Goal: Task Accomplishment & Management: Use online tool/utility

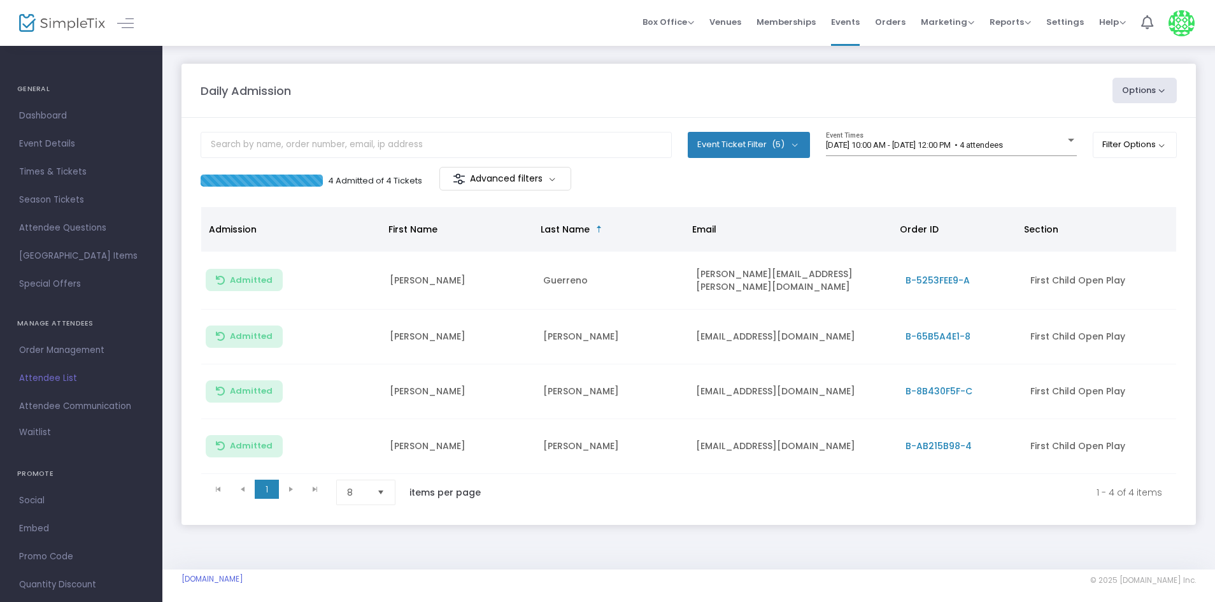
click at [880, 125] on m-panel-content "Event Ticket Filter (5) Select All First Child Open Play Additional Child Open …" at bounding box center [689, 321] width 1015 height 407
click at [877, 147] on span "[DATE] 10:00 AM - [DATE] 12:00 PM • 4 attendees" at bounding box center [914, 145] width 177 height 10
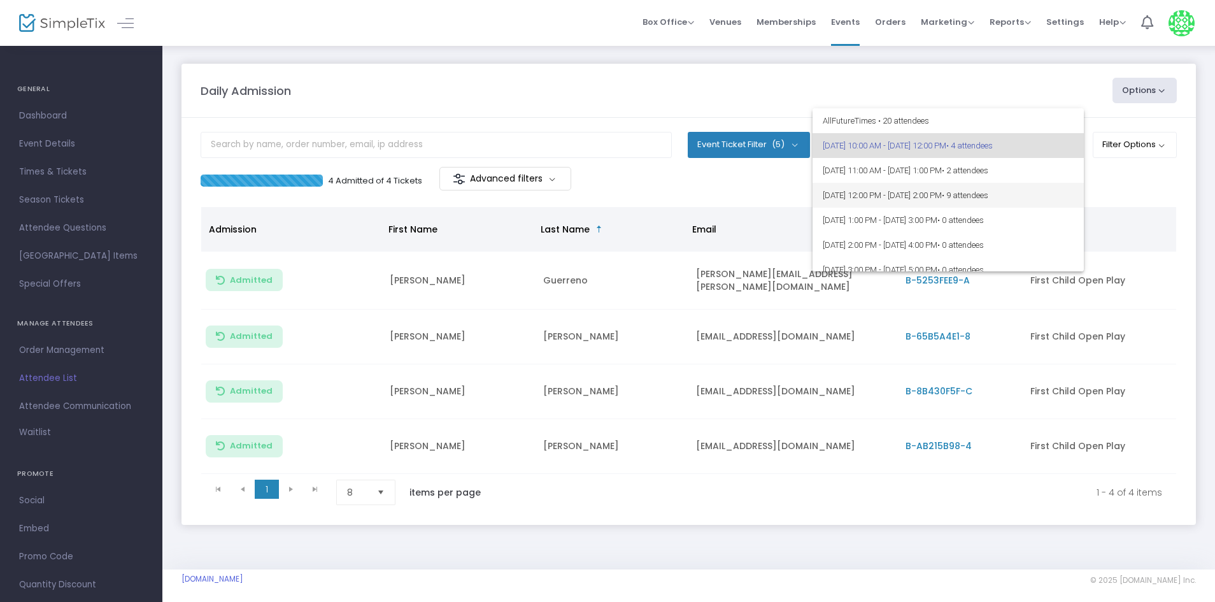
click at [849, 183] on span "[DATE] 12:00 PM - [DATE] 2:00 PM • 9 attendees" at bounding box center [948, 195] width 251 height 25
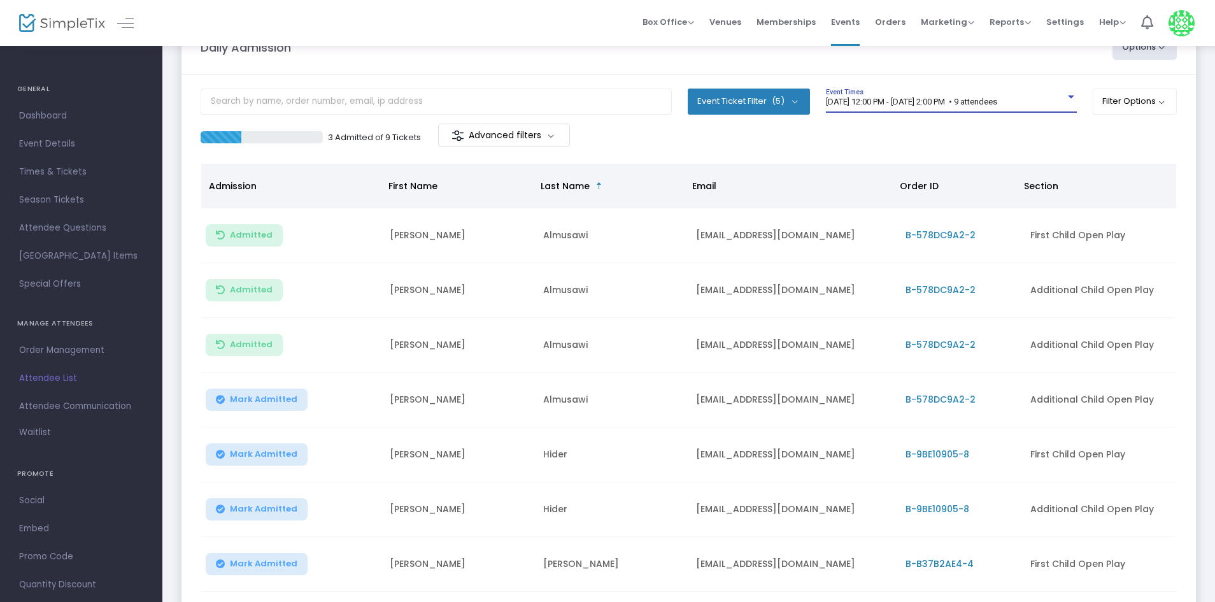
scroll to position [35, 0]
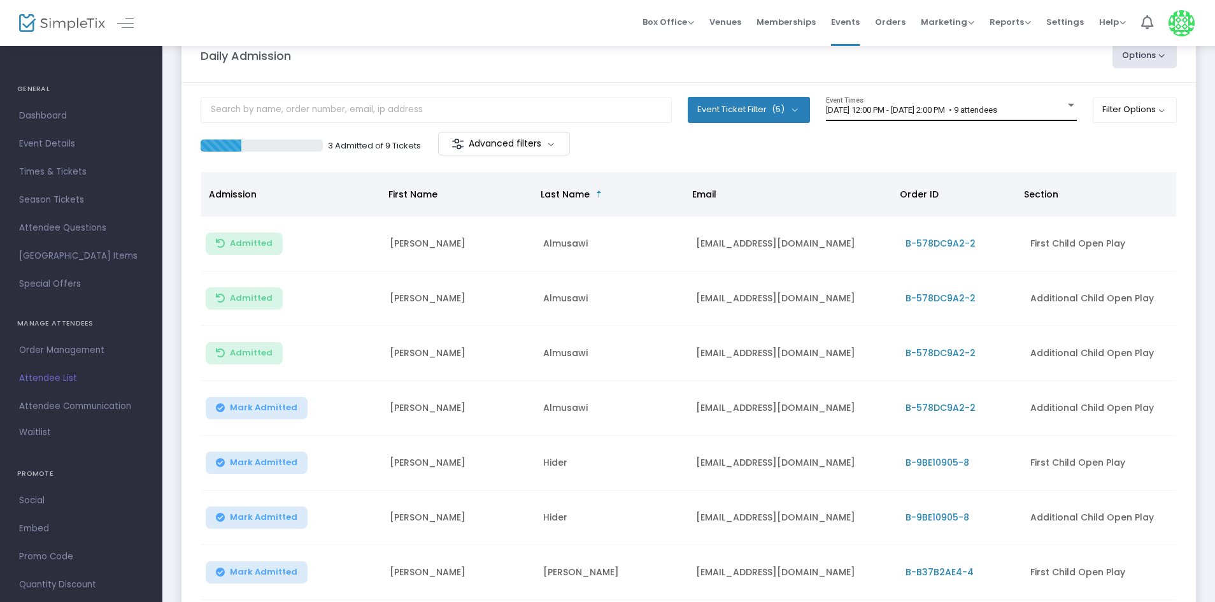
click at [868, 120] on div "[DATE] 12:00 PM - [DATE] 2:00 PM • 9 attendees Event Times" at bounding box center [951, 109] width 251 height 24
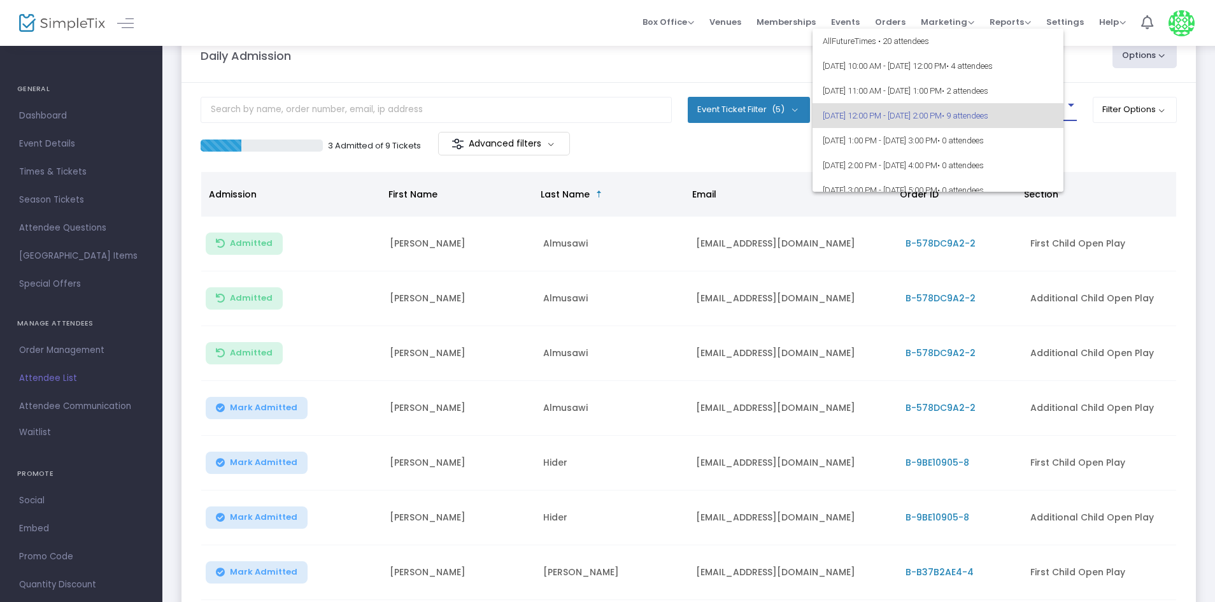
scroll to position [6, 0]
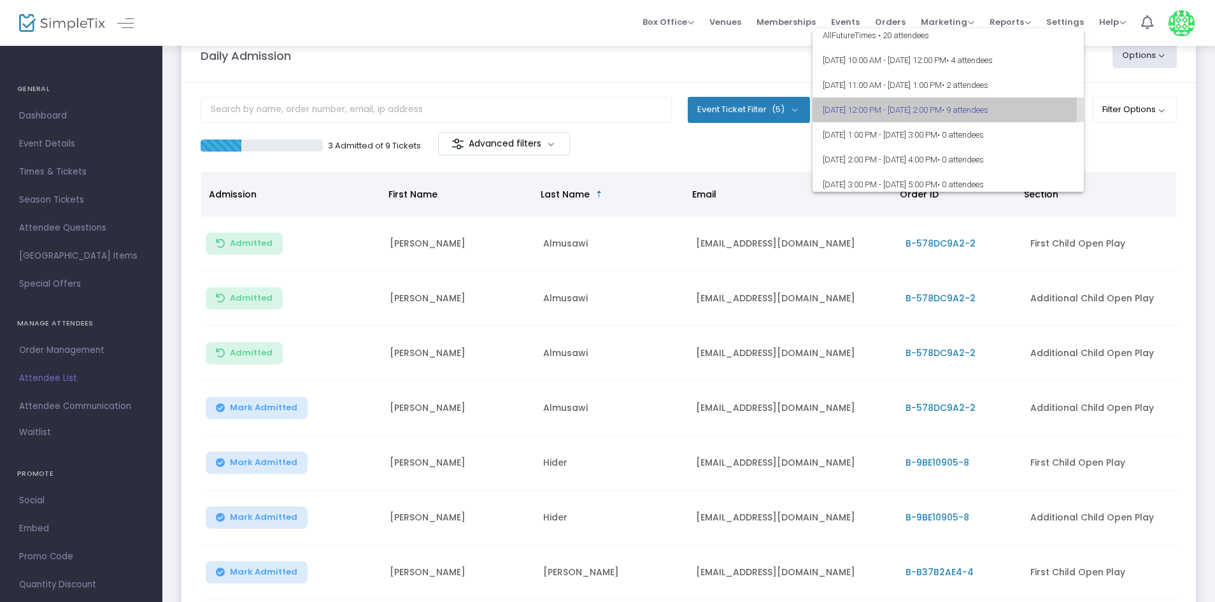
click at [931, 108] on span "[DATE] 12:00 PM - [DATE] 2:00 PM • 9 attendees" at bounding box center [948, 109] width 251 height 25
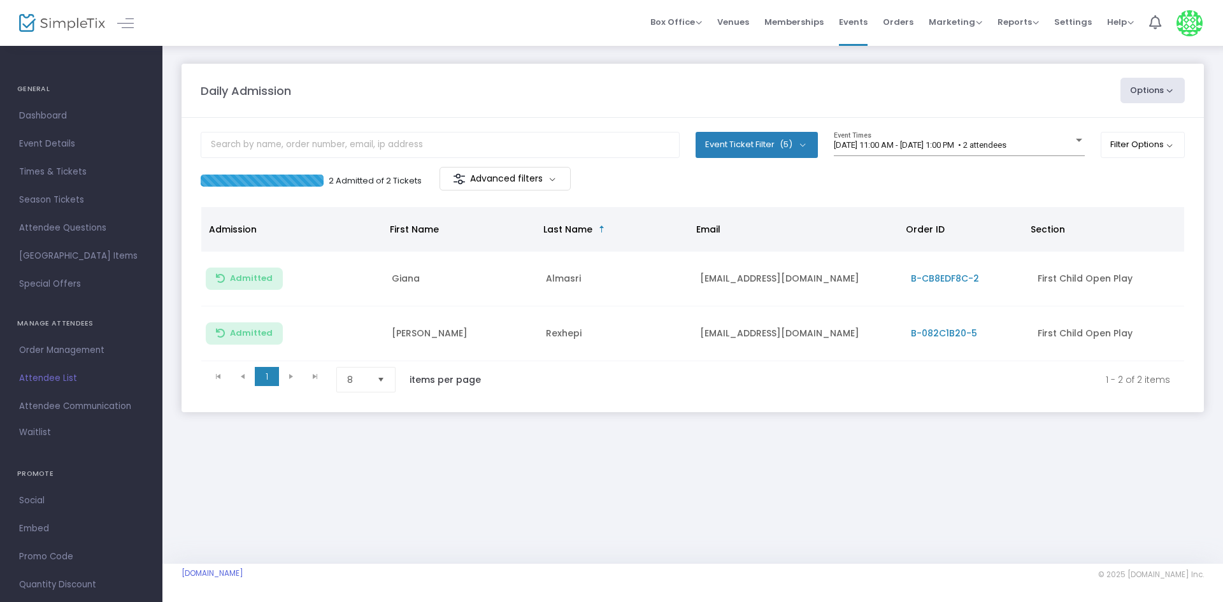
click at [898, 127] on m-panel-content "Event Ticket Filter (5) Select All First Child Open Play Additional Child Open …" at bounding box center [693, 265] width 1022 height 294
click at [906, 139] on div "8/14/2025 @ 11:00 AM - 8/14/2025 @ 1:00 PM • 2 attendees Event Times" at bounding box center [959, 144] width 251 height 24
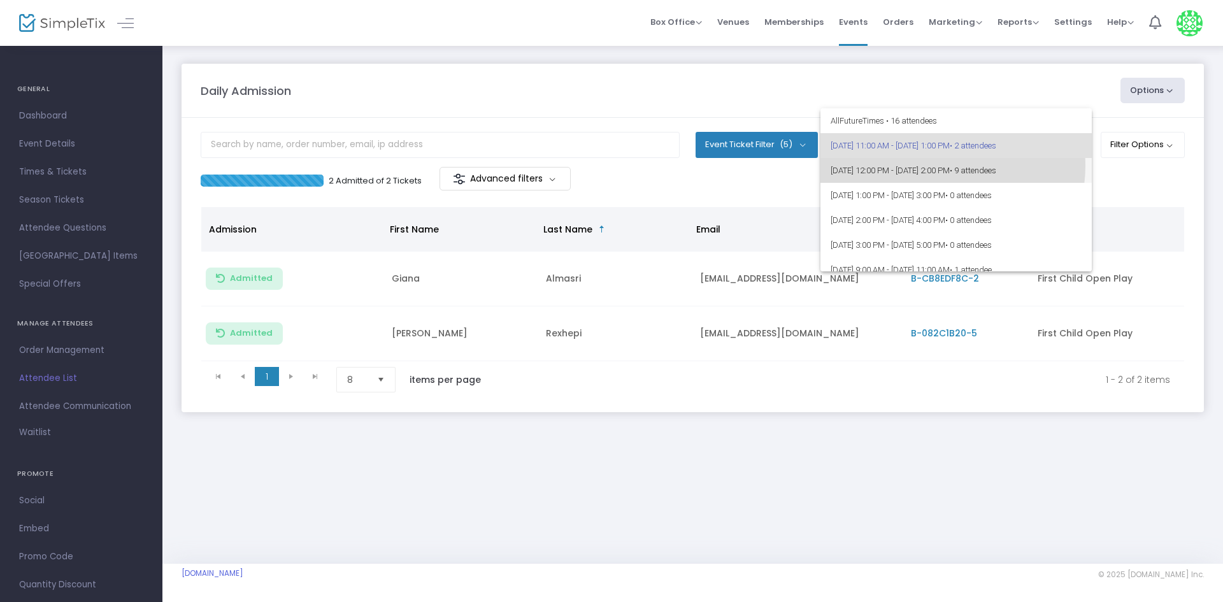
click at [941, 166] on span "[DATE] 12:00 PM - [DATE] 2:00 PM • 9 attendees" at bounding box center [956, 170] width 251 height 25
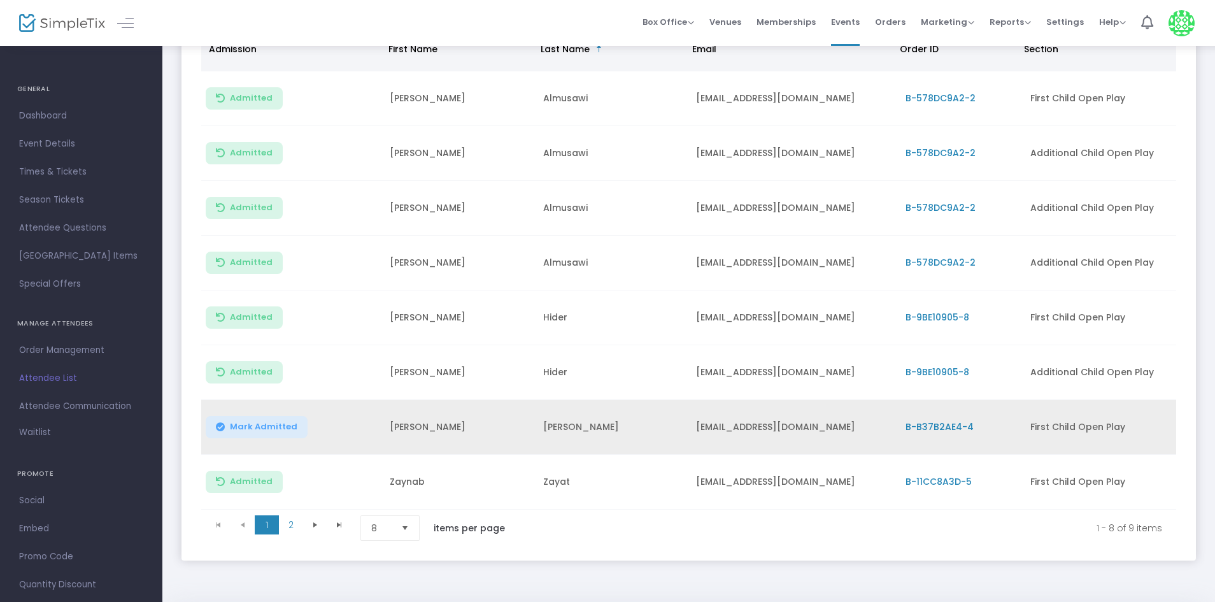
scroll to position [191, 0]
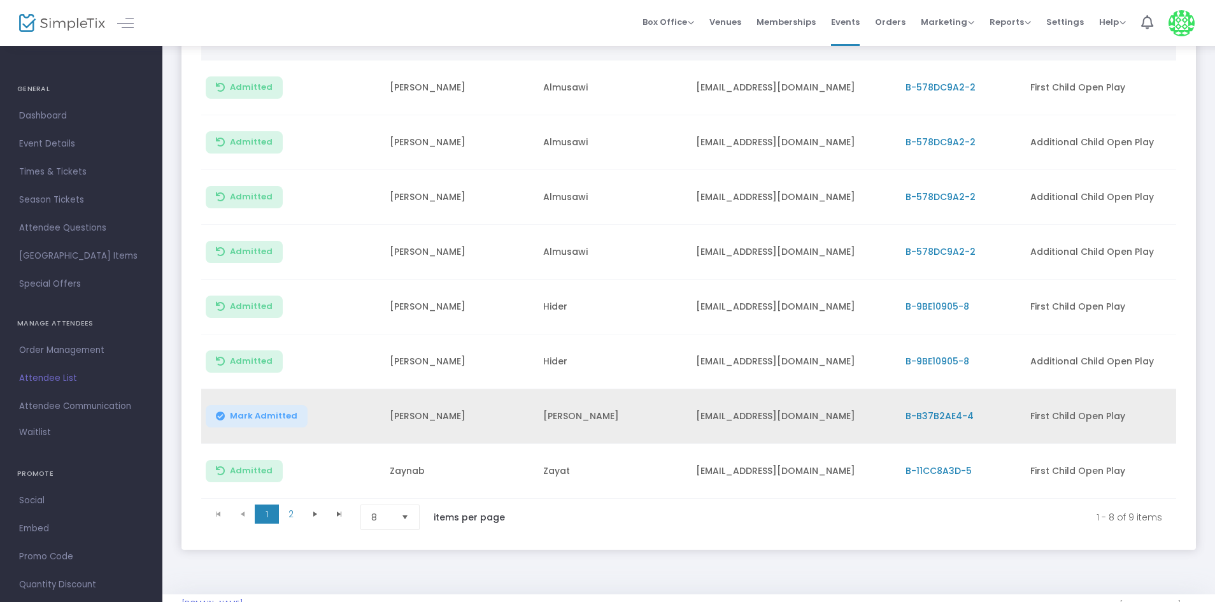
click at [255, 413] on span "Mark Admitted" at bounding box center [264, 416] width 68 height 10
click at [268, 411] on span "Mark Admitted" at bounding box center [264, 416] width 68 height 10
